Goal: Navigation & Orientation: Find specific page/section

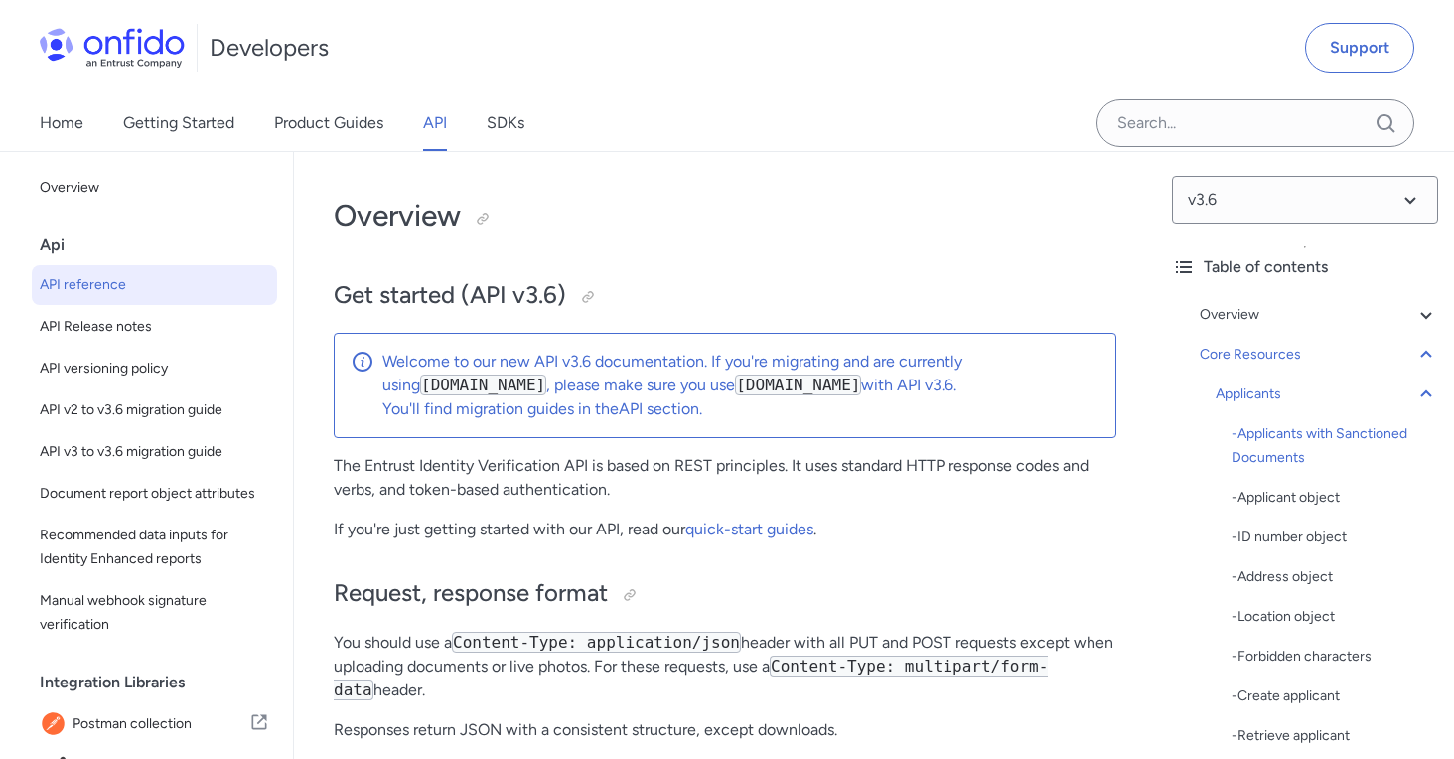
select select "http"
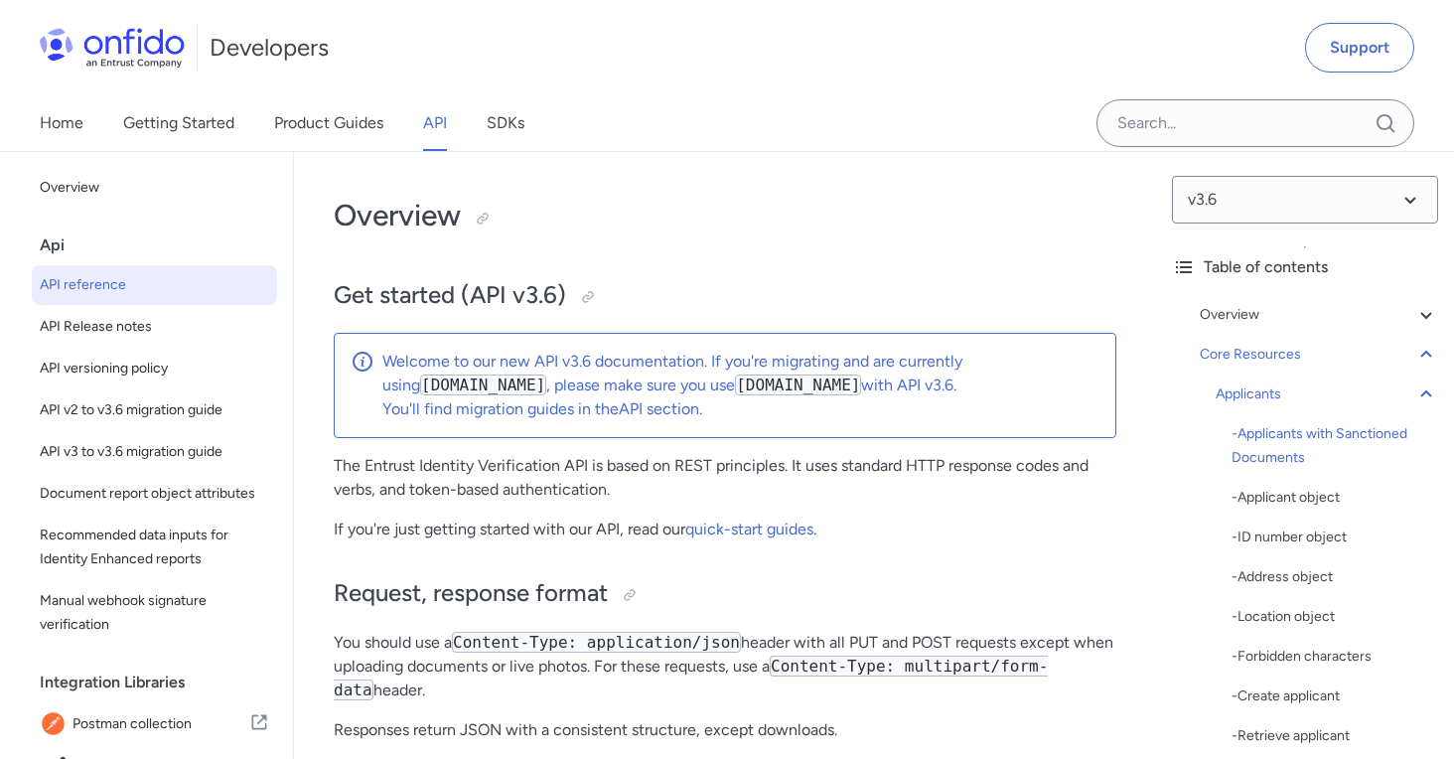
select select "http"
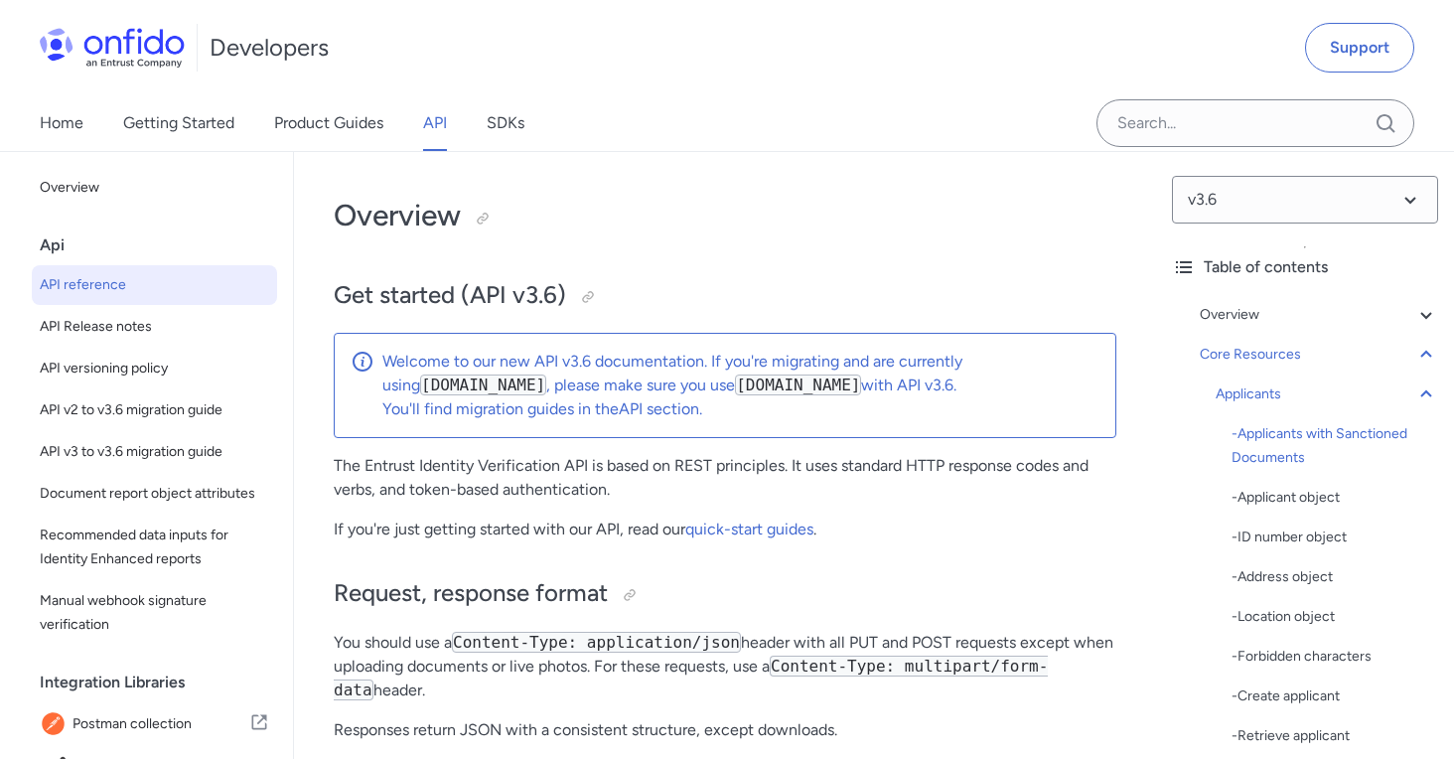
select select "http"
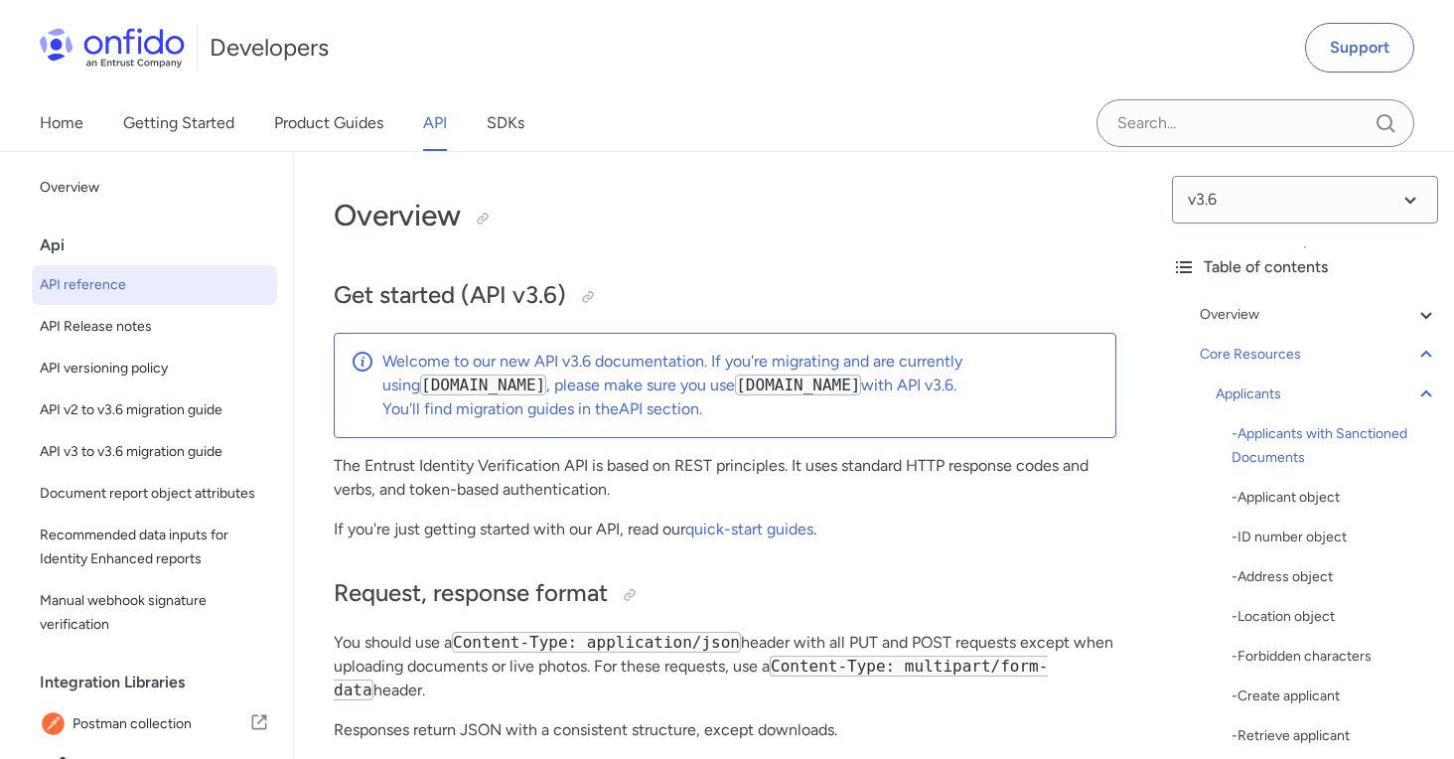
select select "http"
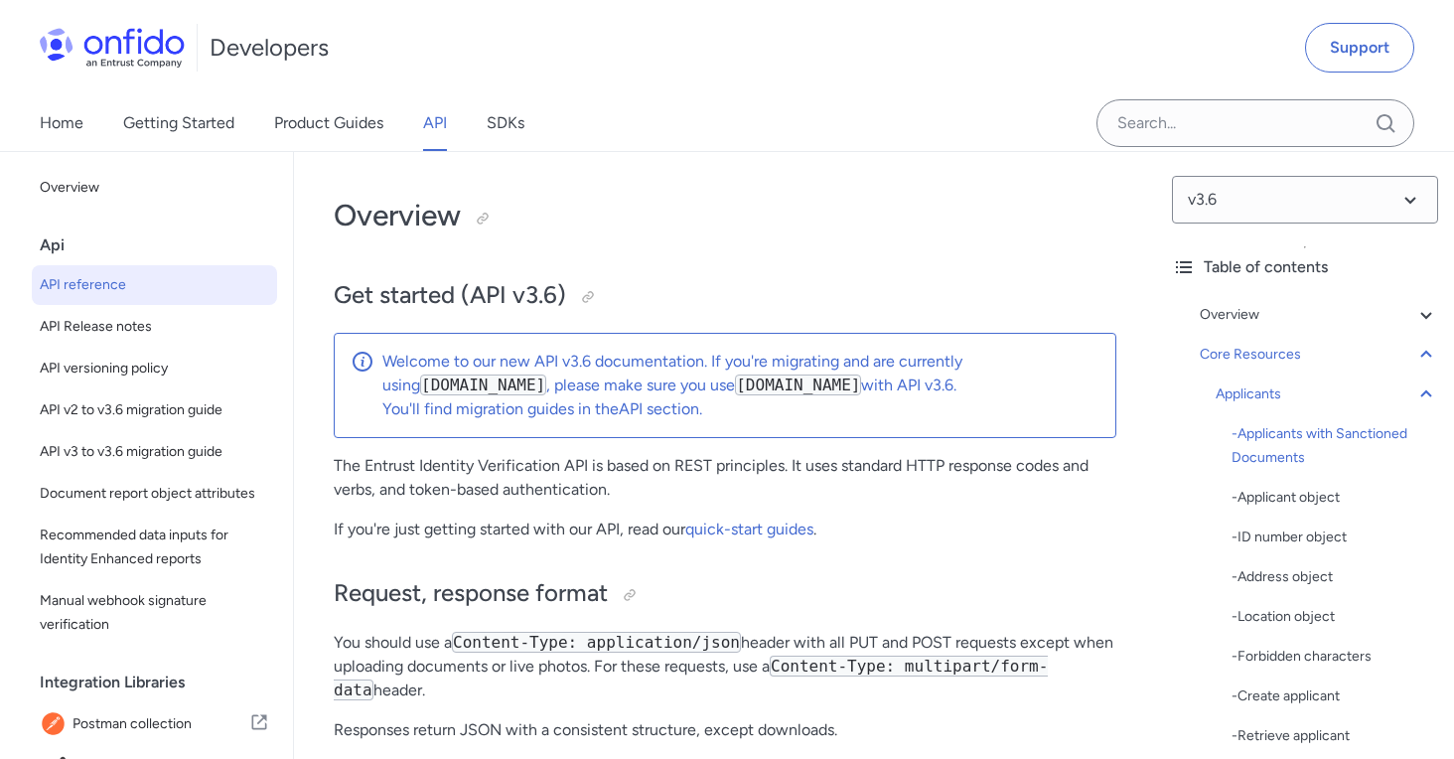
select select "http"
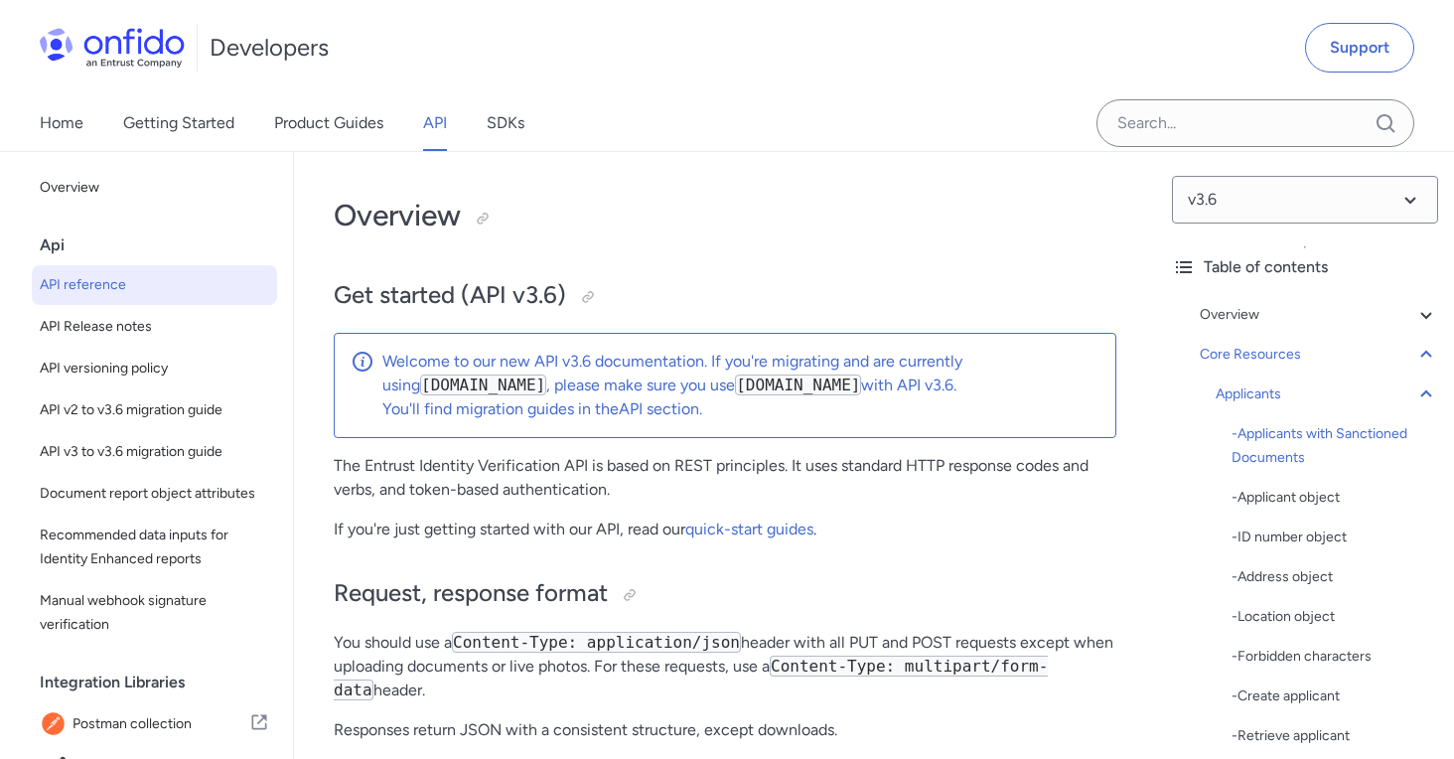
select select "http"
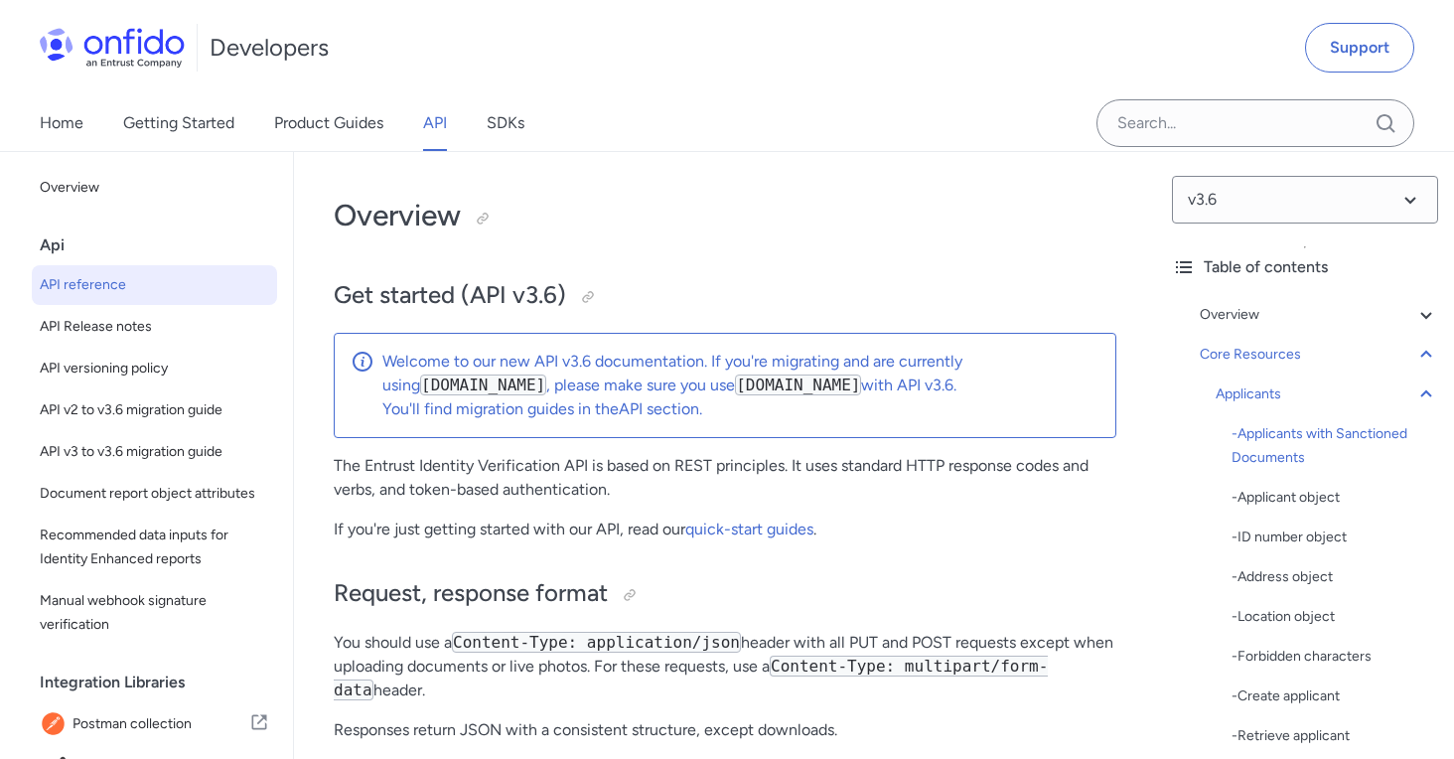
select select "http"
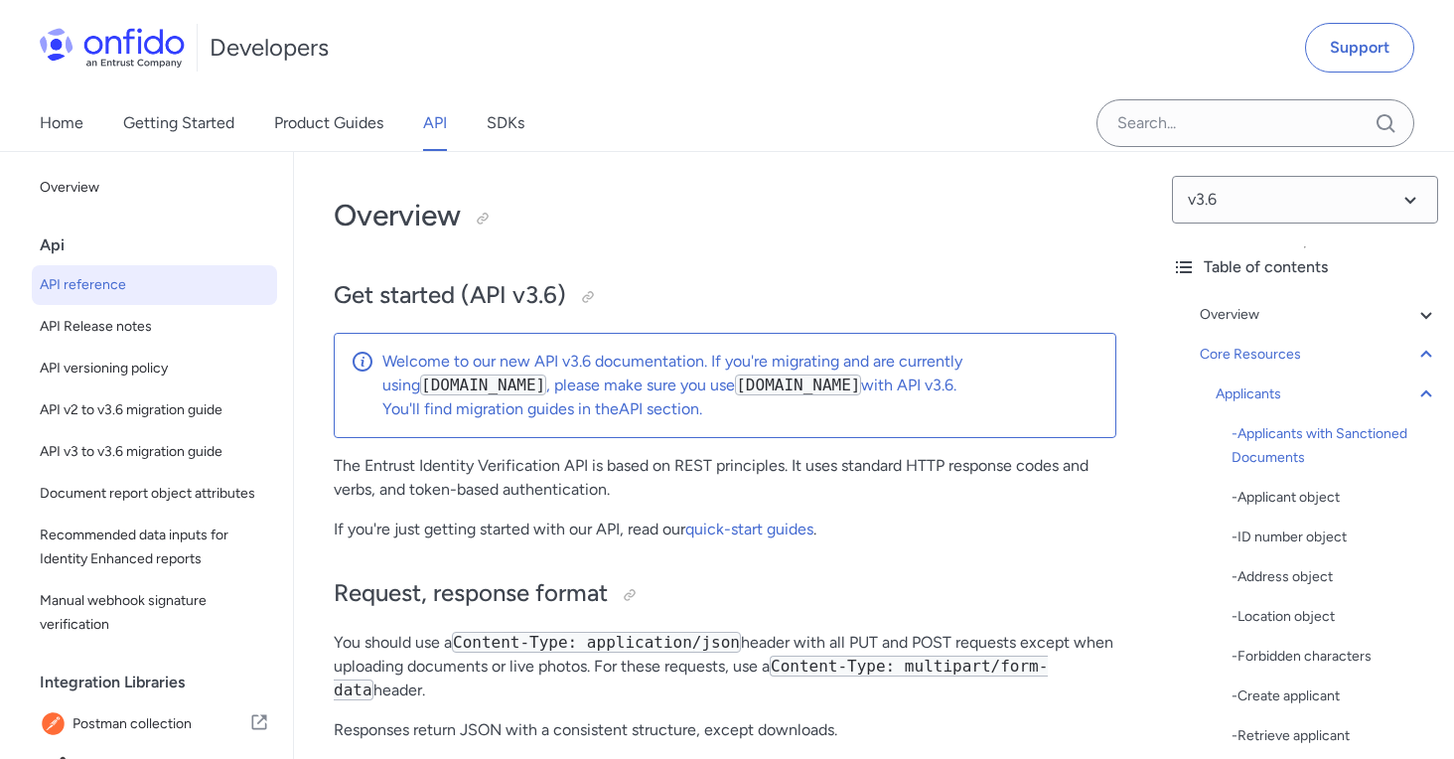
select select "http"
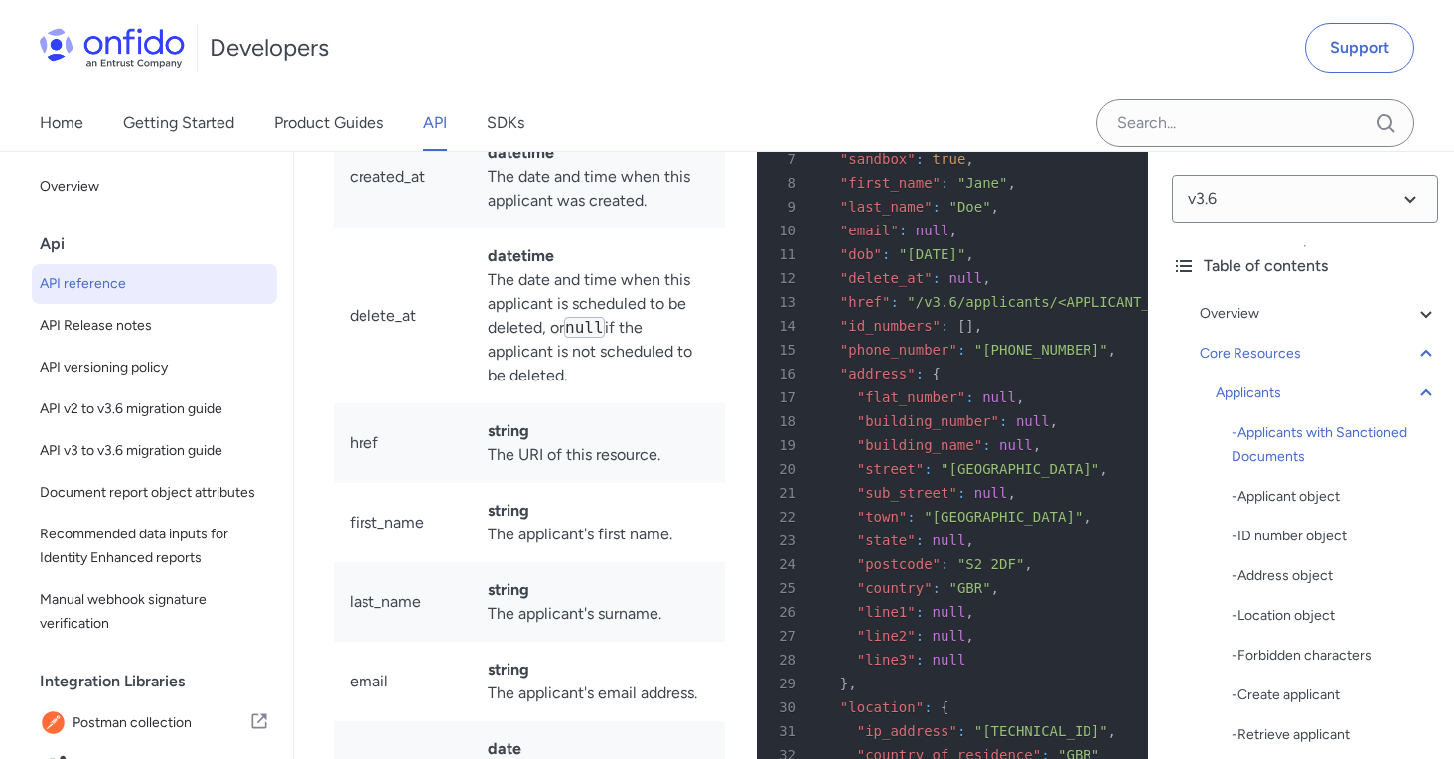
scroll to position [817, 0]
